Goal: Book appointment/travel/reservation

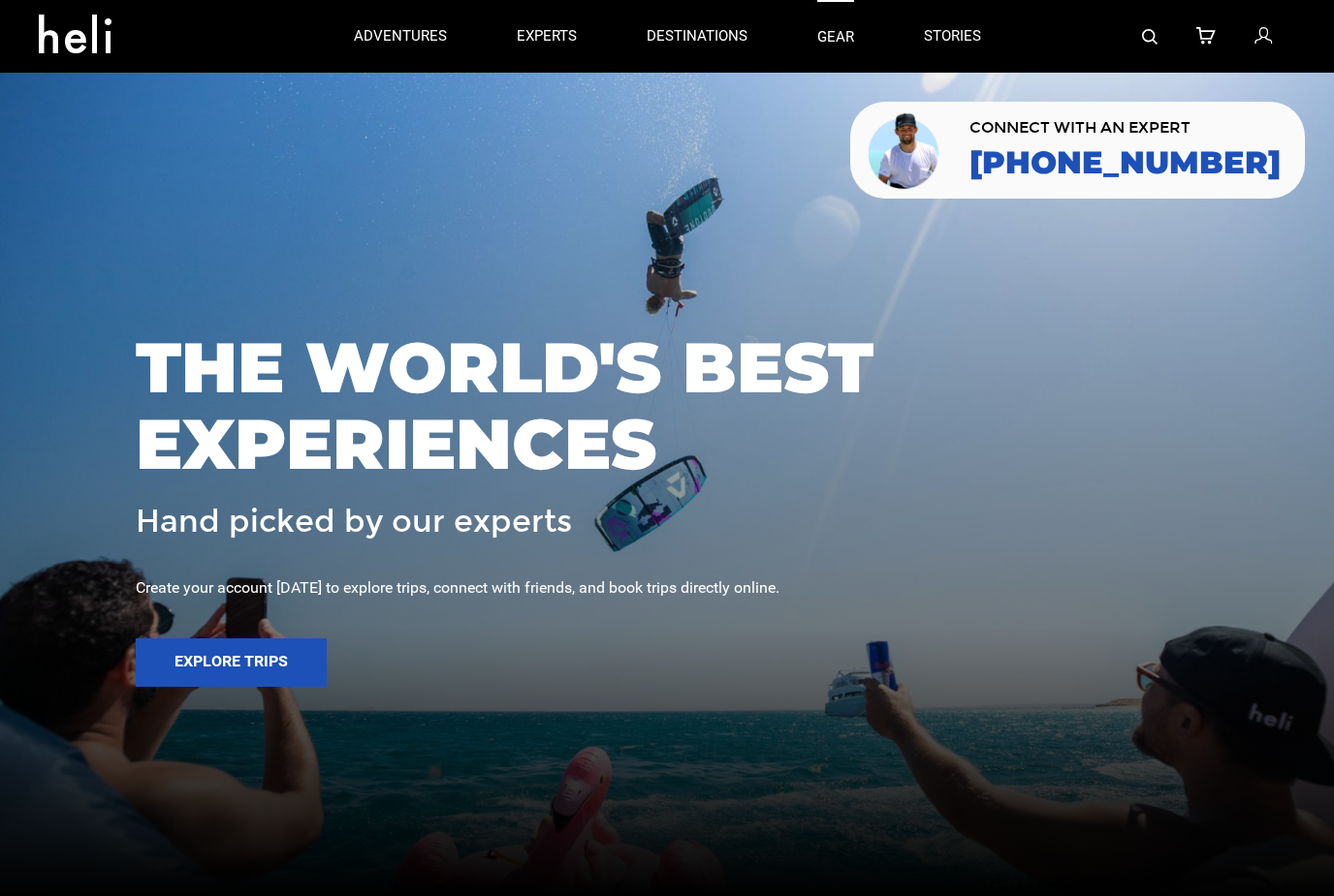
click at [839, 37] on link "gear" at bounding box center [835, 36] width 36 height 73
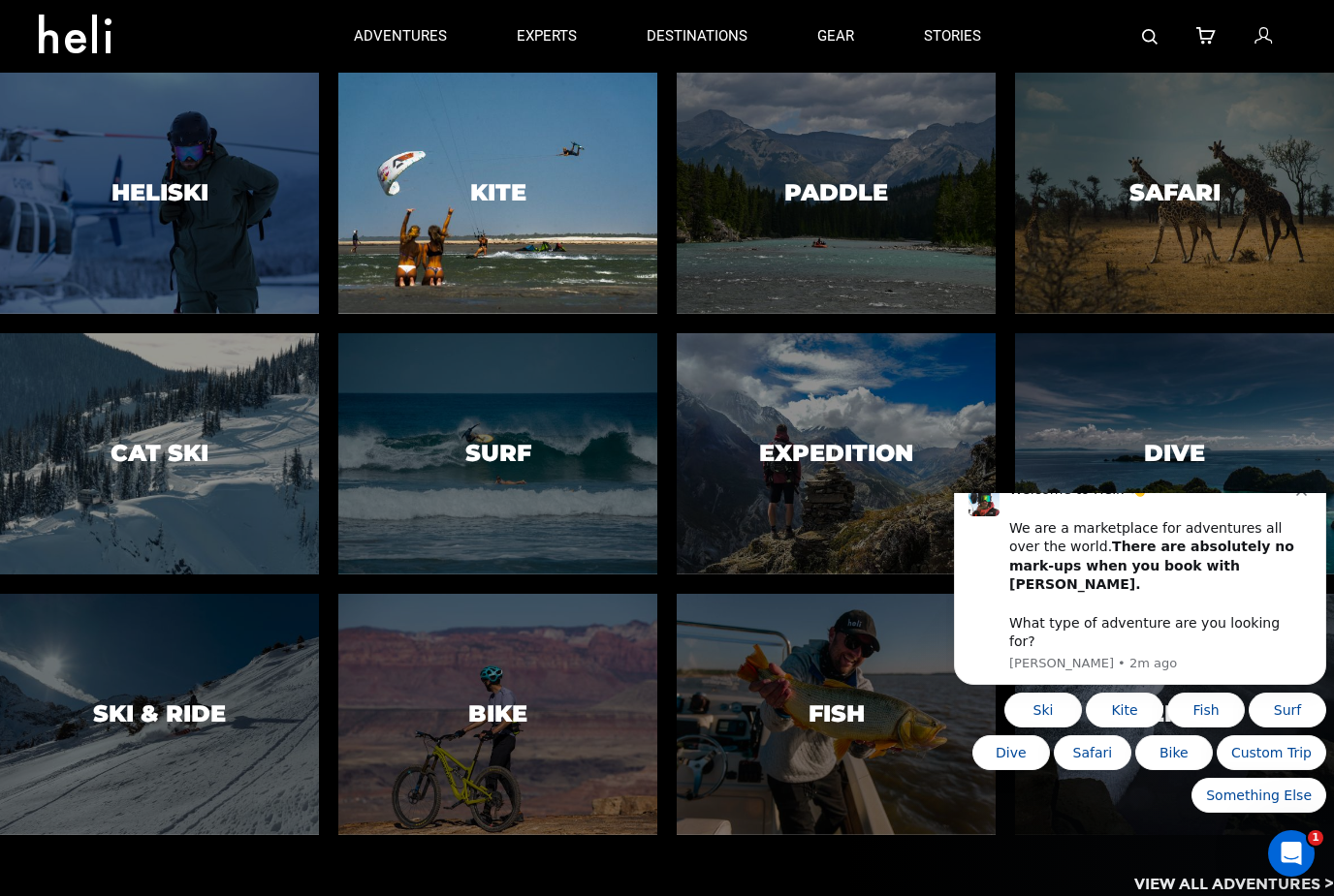
click at [483, 147] on div at bounding box center [498, 194] width 326 height 246
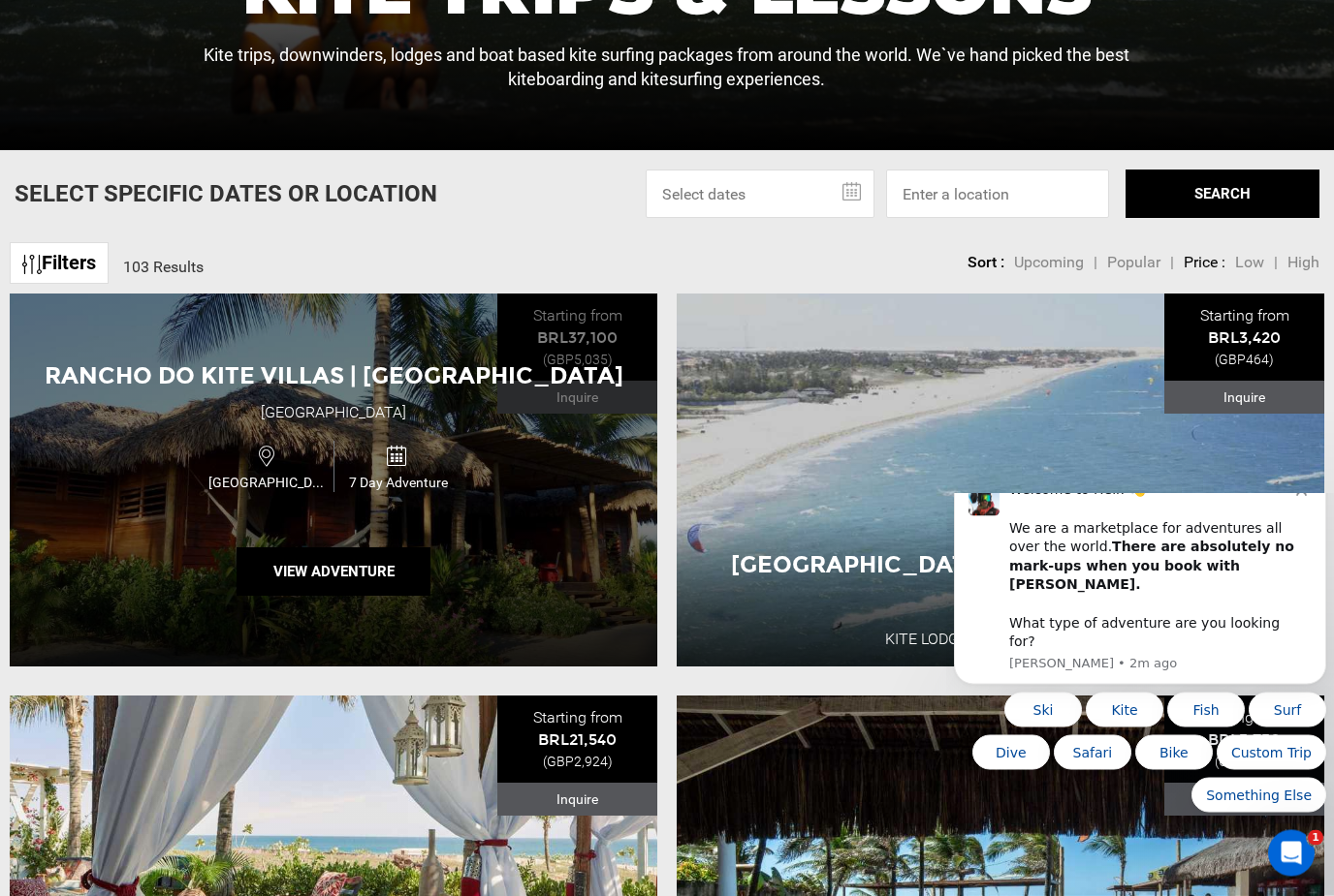
scroll to position [640, 0]
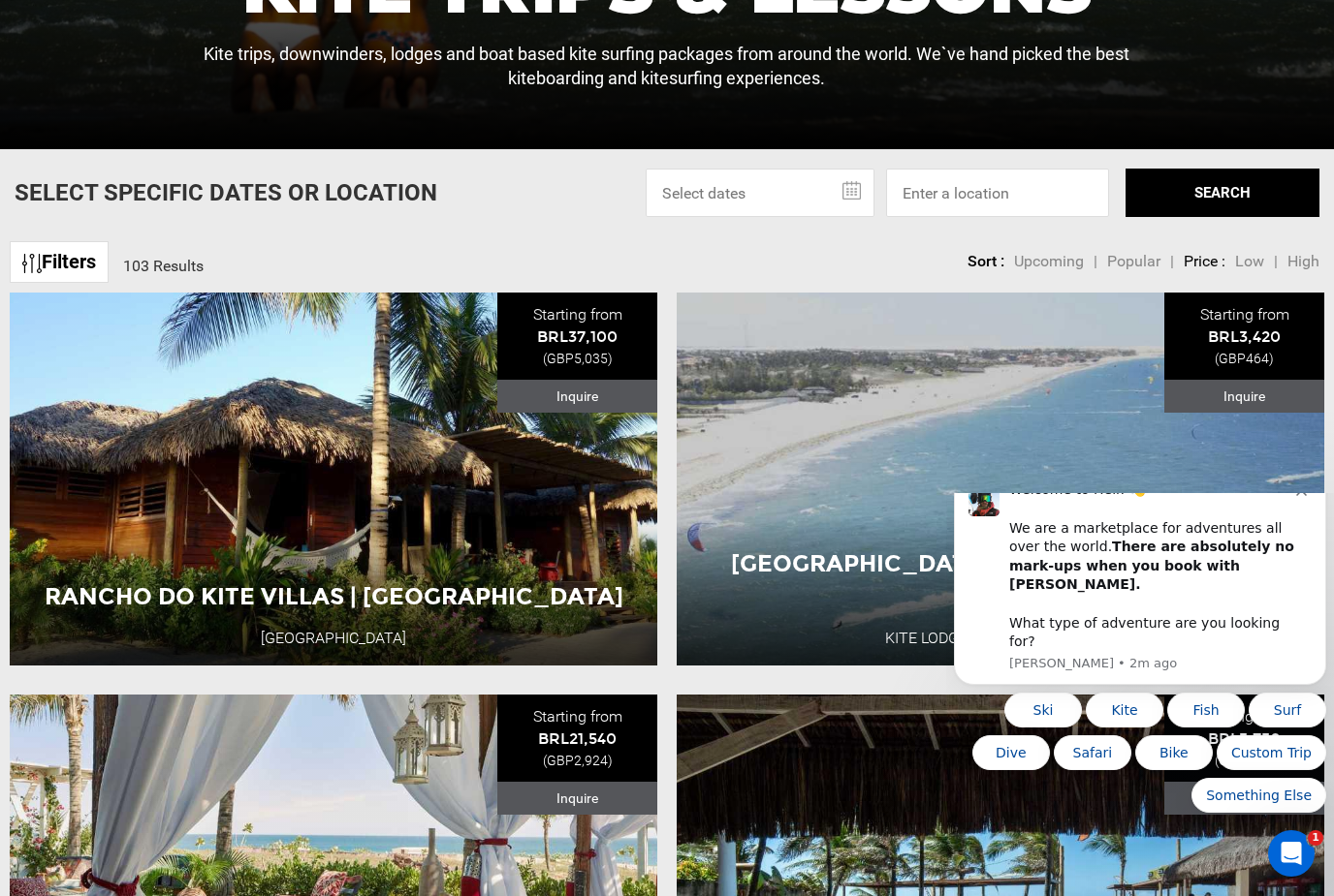
click at [800, 217] on input "text" at bounding box center [759, 192] width 229 height 48
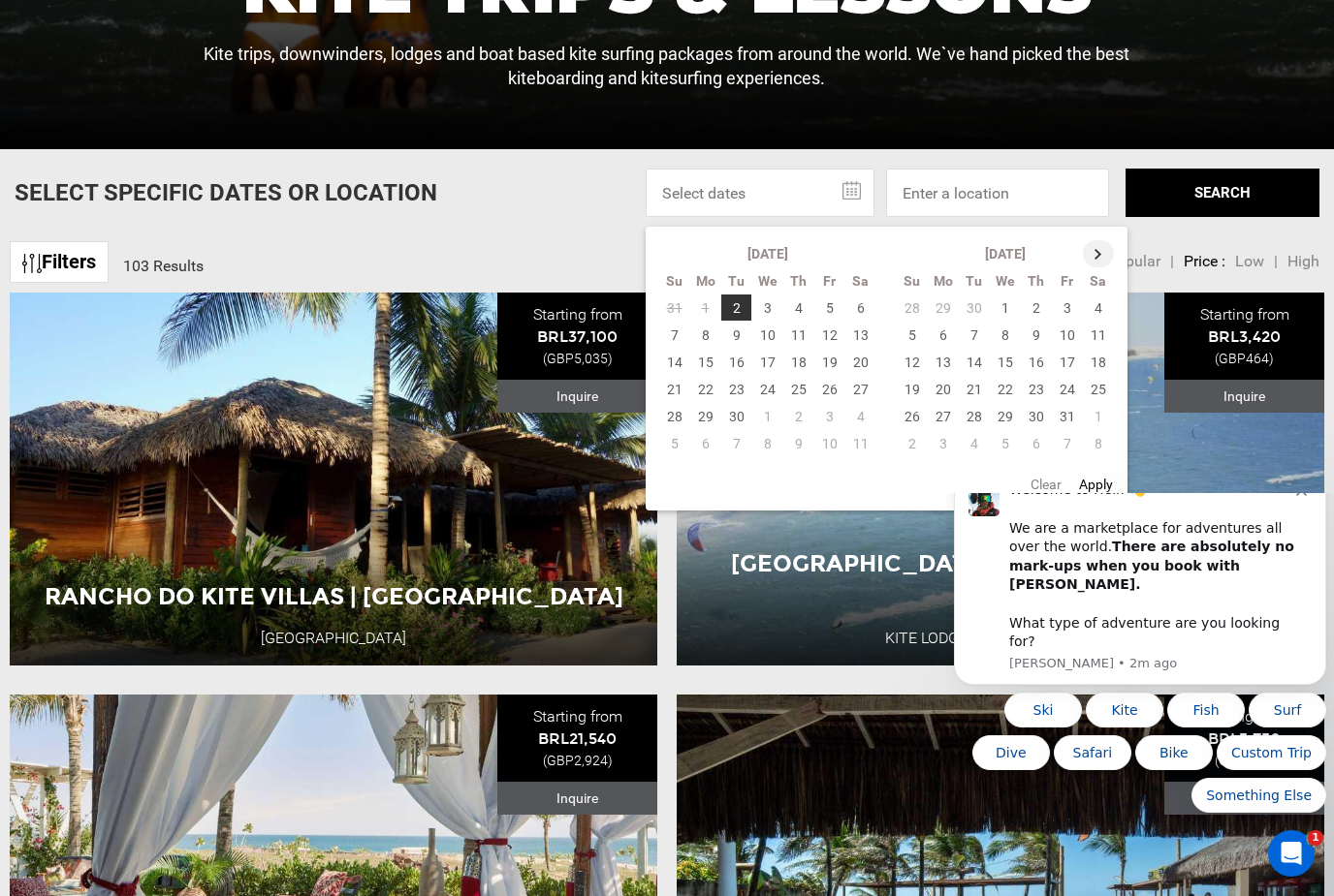
click at [1093, 268] on th at bounding box center [1098, 254] width 31 height 28
click at [1093, 268] on th at bounding box center [1099, 254] width 31 height 28
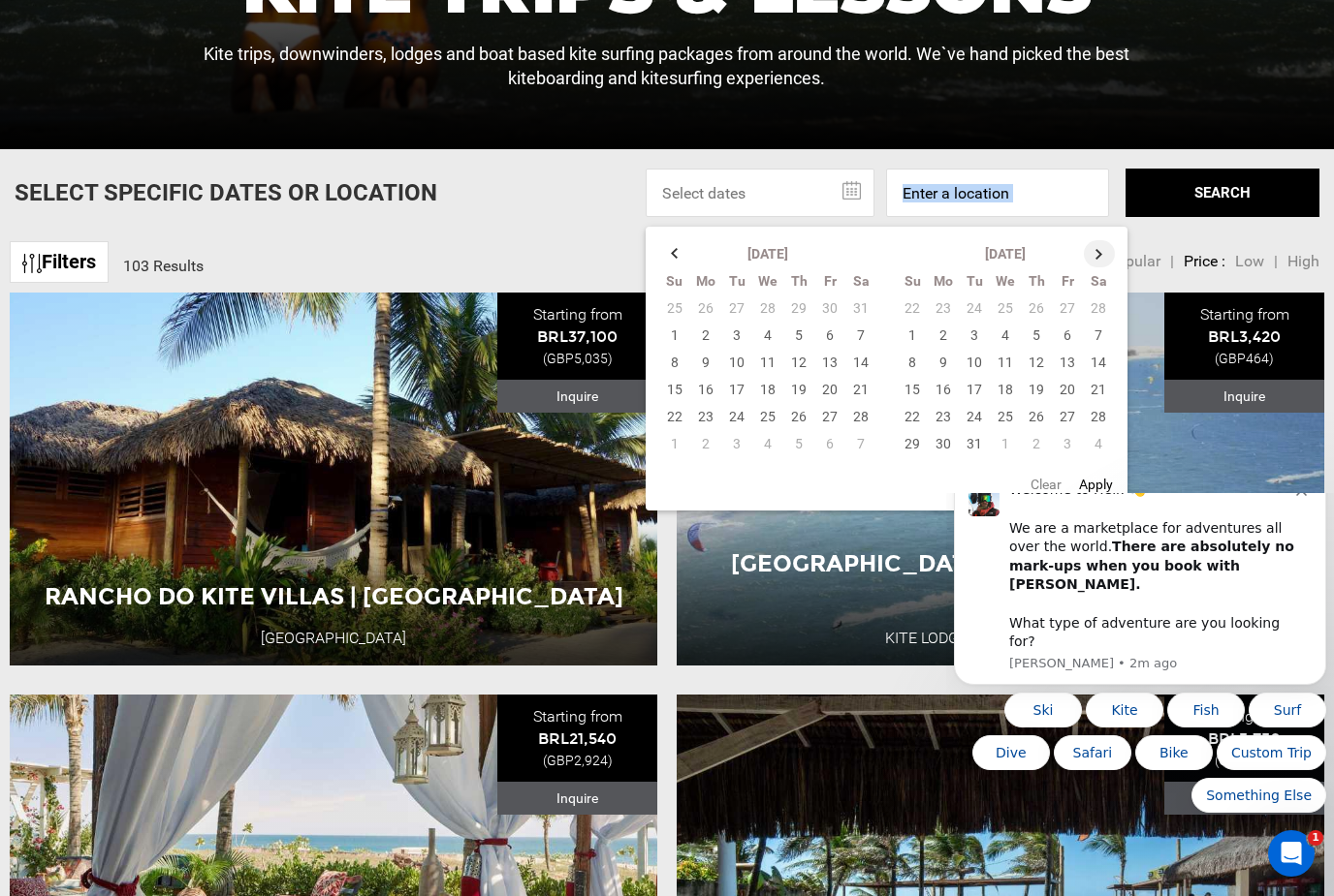
click at [1093, 268] on th at bounding box center [1099, 254] width 31 height 28
click at [595, 273] on div "Filters 103 Results sortby Sort Upcoming Popular Price: Low to High Price : Hig…" at bounding box center [667, 252] width 1334 height 41
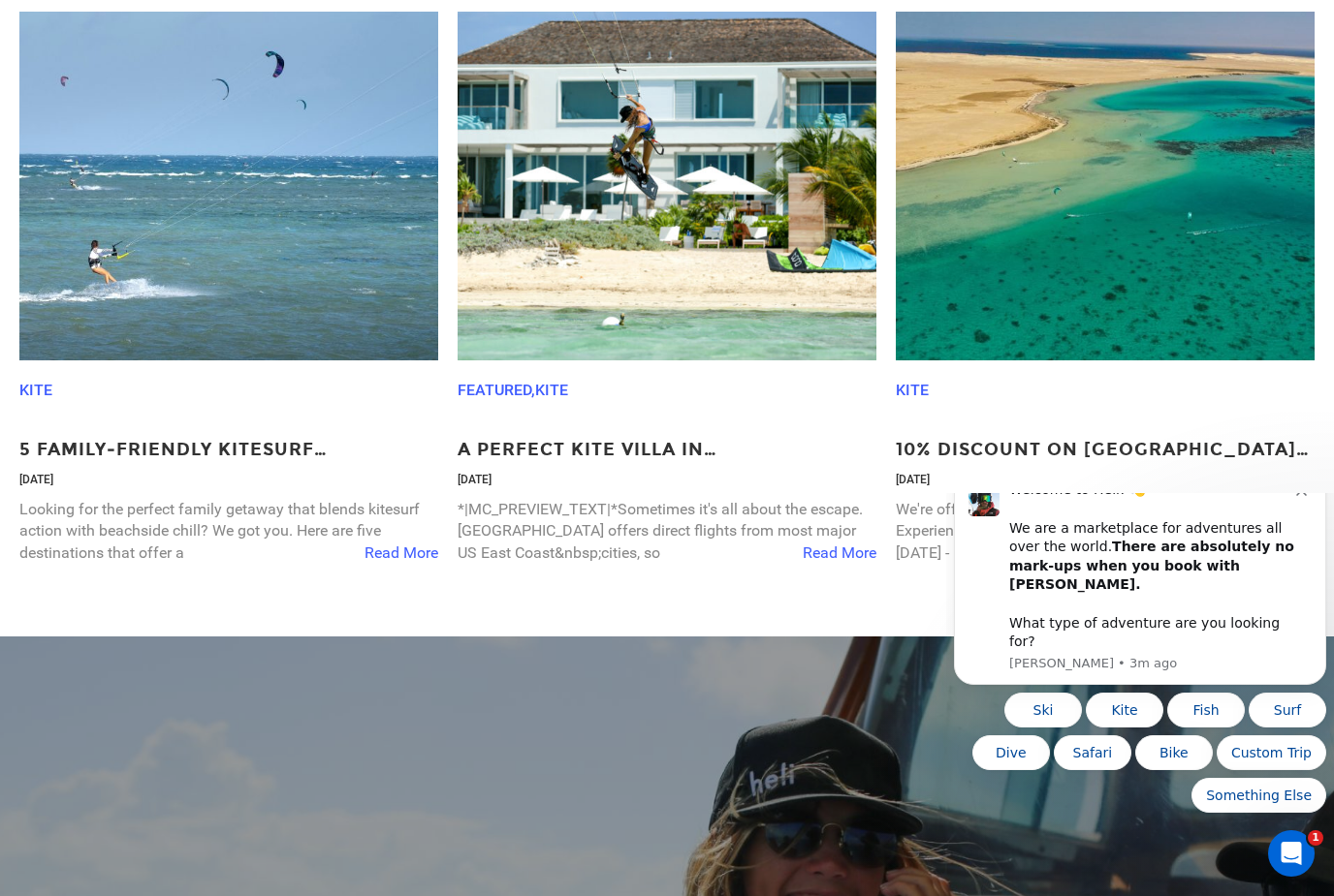
scroll to position [5646, 0]
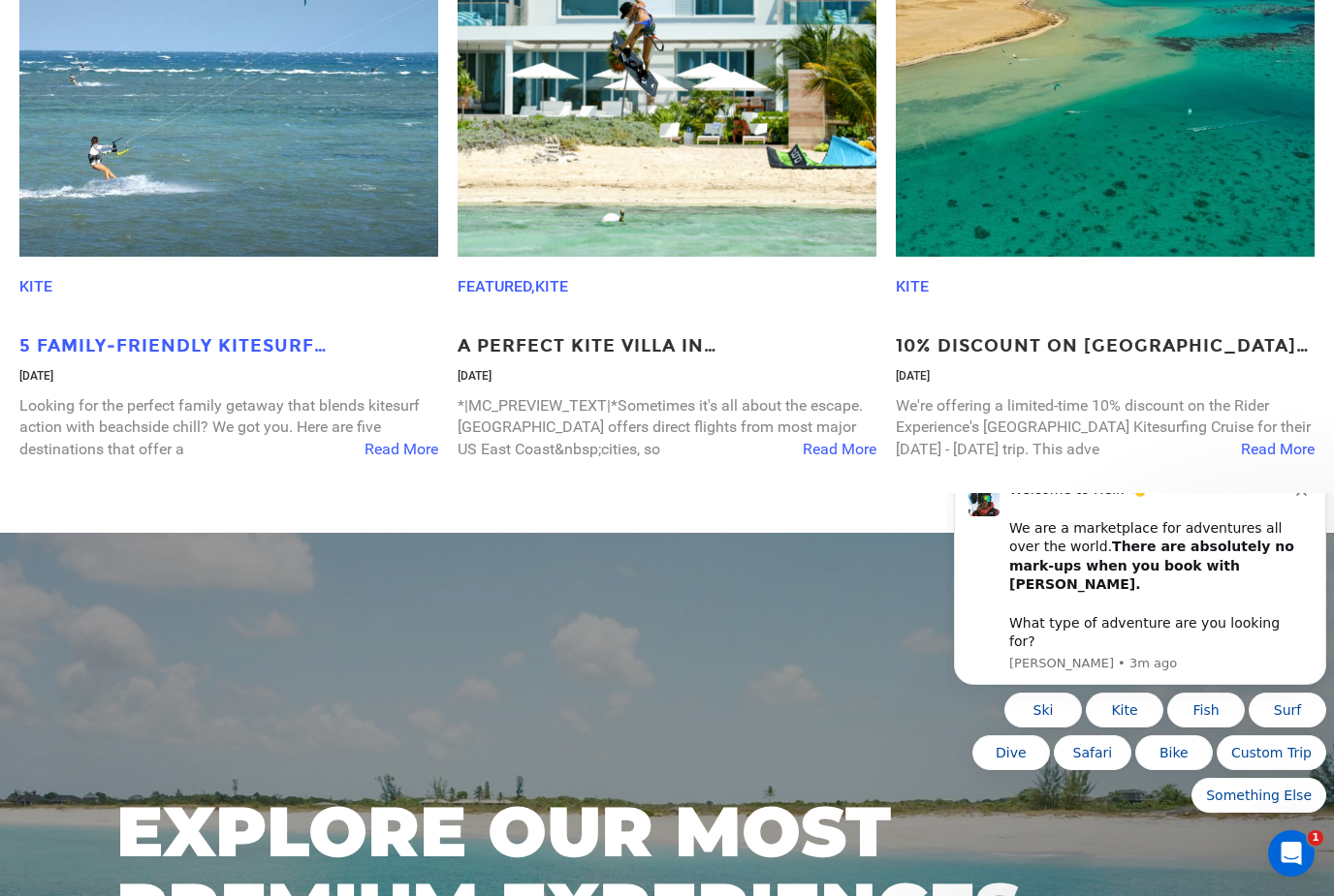
click at [220, 360] on p "5 Family‑Friendly Kitesurf Destinations You’ll Love" at bounding box center [229, 347] width 419 height 26
